Goal: Task Accomplishment & Management: Manage account settings

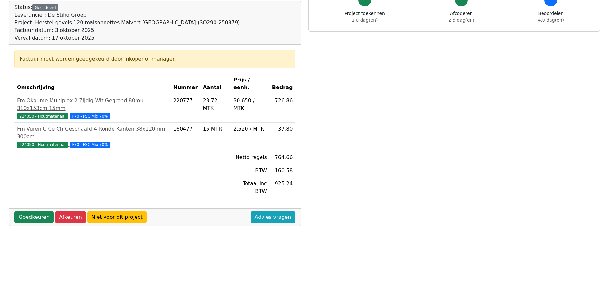
scroll to position [64, 0]
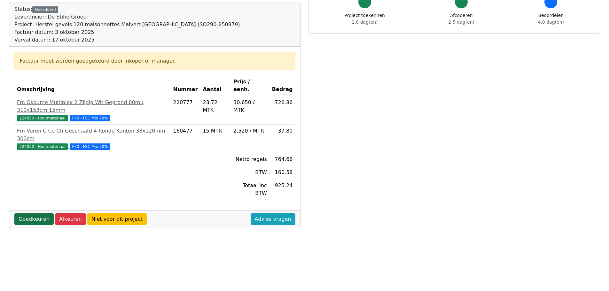
click at [36, 213] on link "Goedkeuren" at bounding box center [33, 219] width 39 height 12
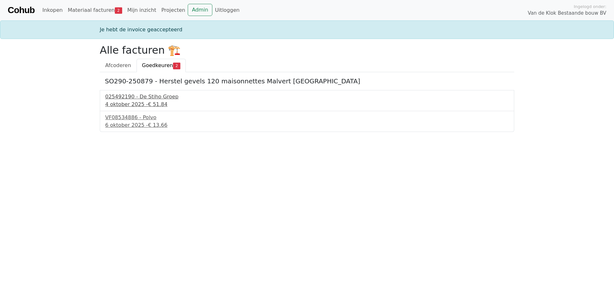
click at [145, 99] on div "025492190 - De Stiho Groep" at bounding box center [307, 97] width 404 height 8
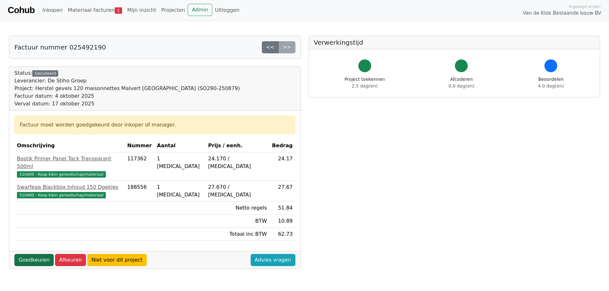
click at [31, 254] on link "Goedkeuren" at bounding box center [33, 260] width 39 height 12
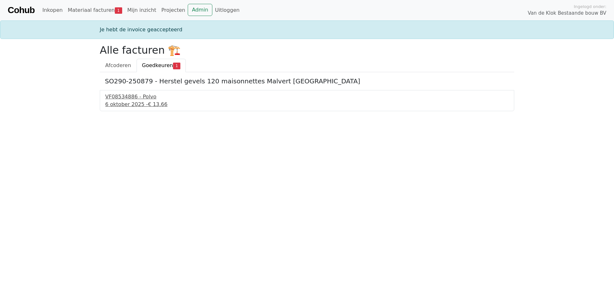
click at [121, 98] on div "VF08534886 - Polvo" at bounding box center [307, 97] width 404 height 8
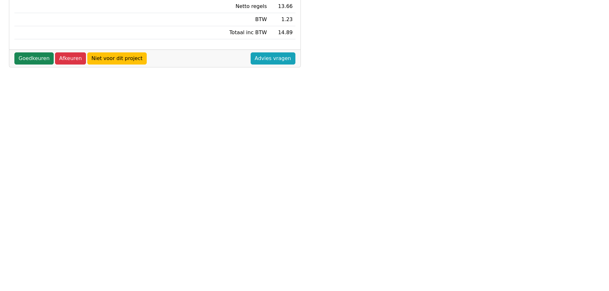
scroll to position [23, 0]
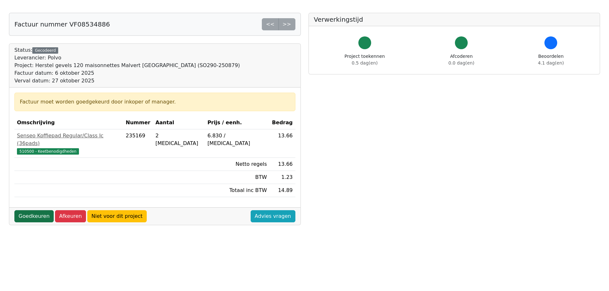
click at [38, 211] on link "Goedkeuren" at bounding box center [33, 217] width 39 height 12
